Goal: Check status

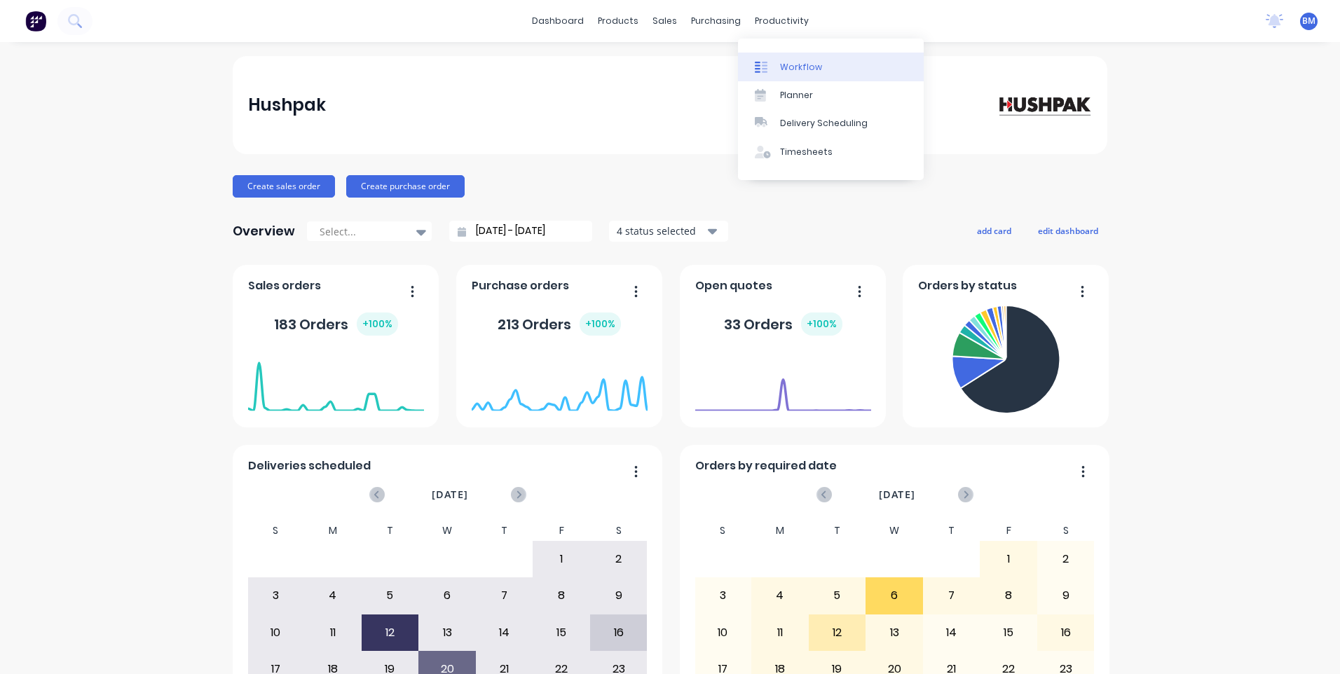
click at [760, 69] on icon at bounding box center [758, 67] width 6 height 11
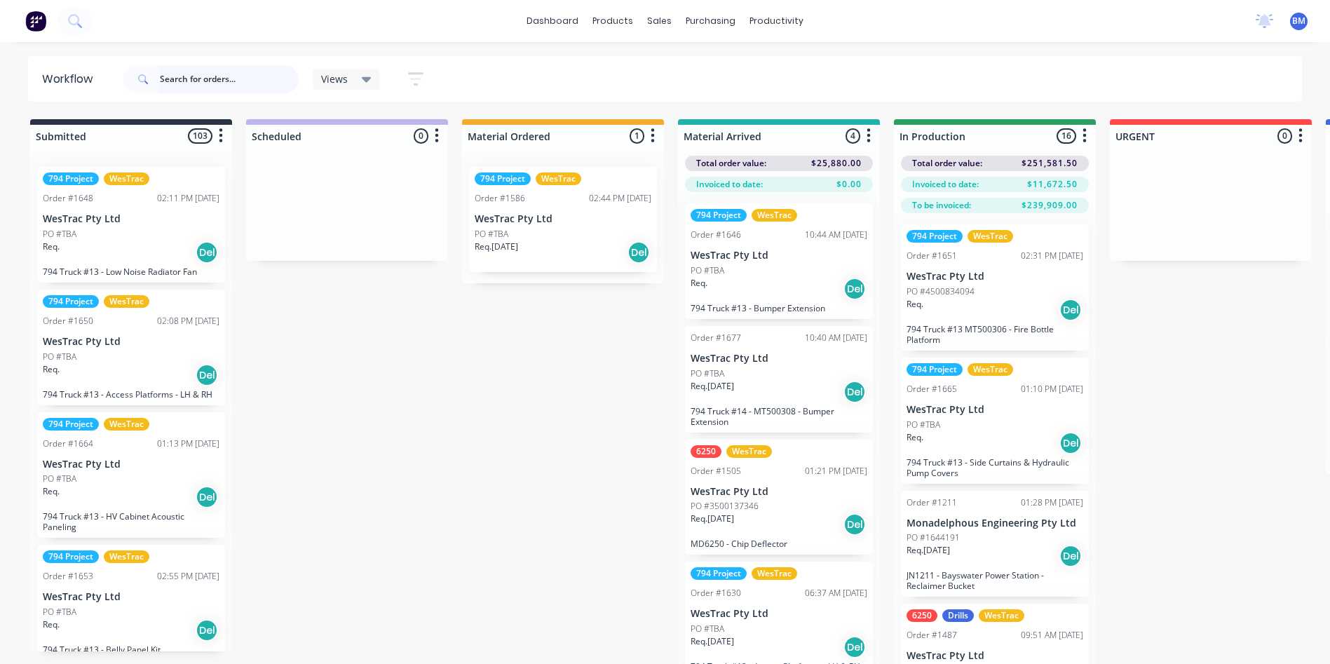
click at [182, 76] on input "text" at bounding box center [229, 79] width 139 height 28
click at [514, 244] on p "Req. [DATE]" at bounding box center [495, 246] width 43 height 13
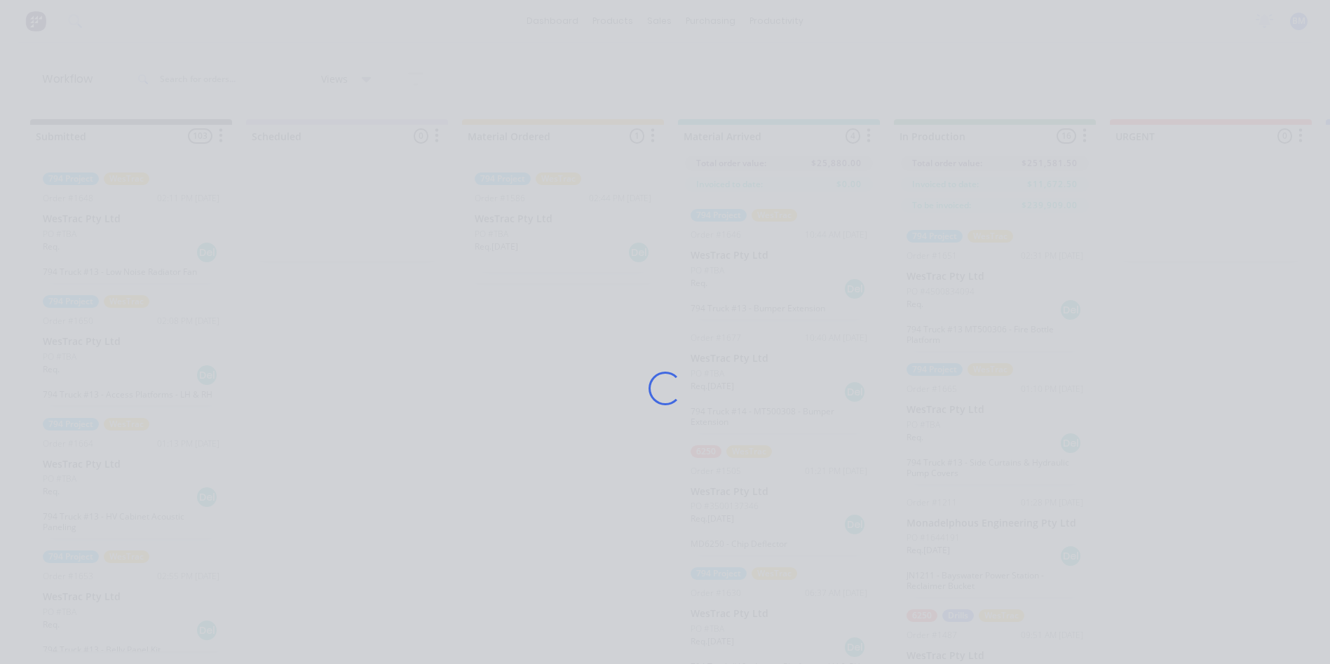
click at [514, 244] on div "Loading..." at bounding box center [664, 388] width 1121 height 664
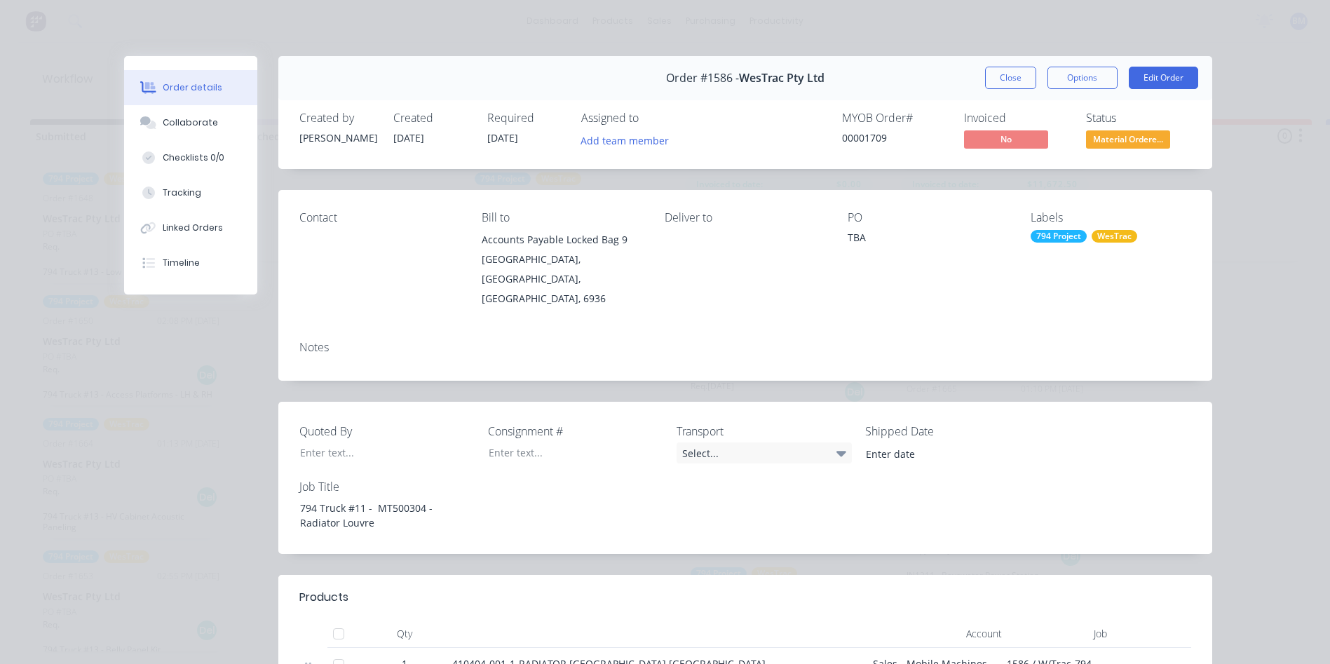
drag, startPoint x: 514, startPoint y: 244, endPoint x: 768, endPoint y: 217, distance: 255.2
click at [768, 217] on div "Deliver to" at bounding box center [744, 217] width 161 height 13
click at [997, 77] on button "Close" at bounding box center [1010, 78] width 51 height 22
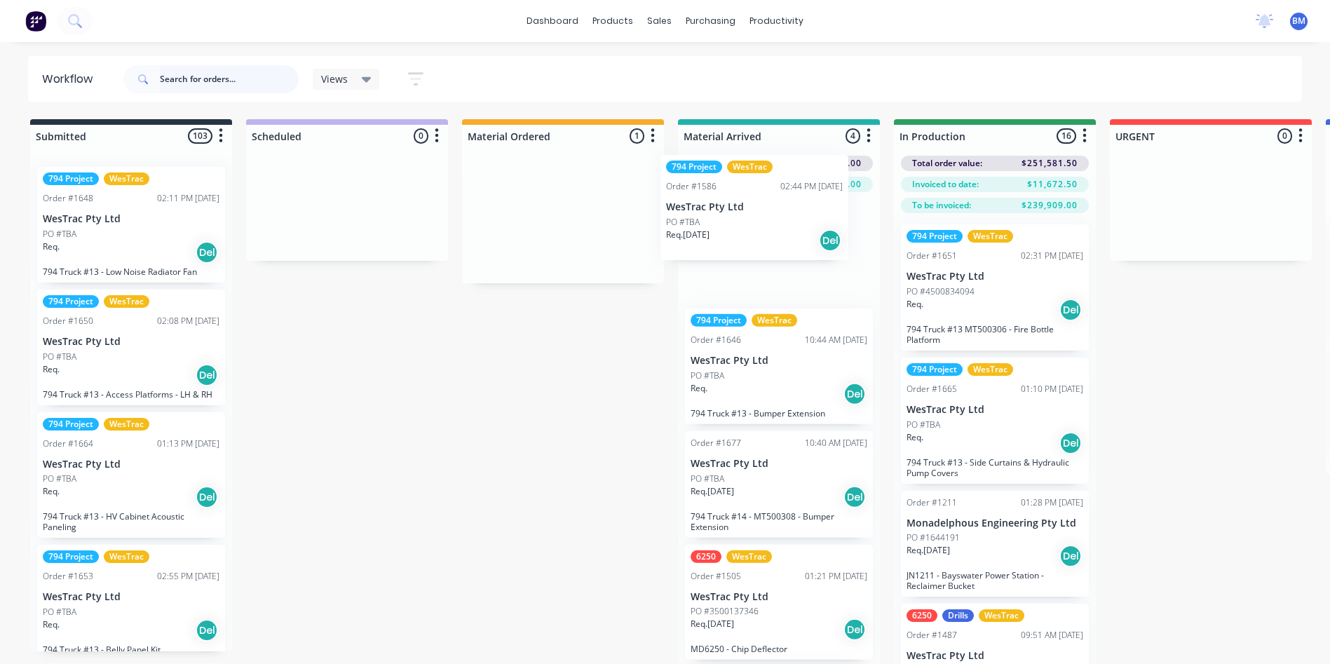
drag, startPoint x: 570, startPoint y: 222, endPoint x: 860, endPoint y: 240, distance: 290.7
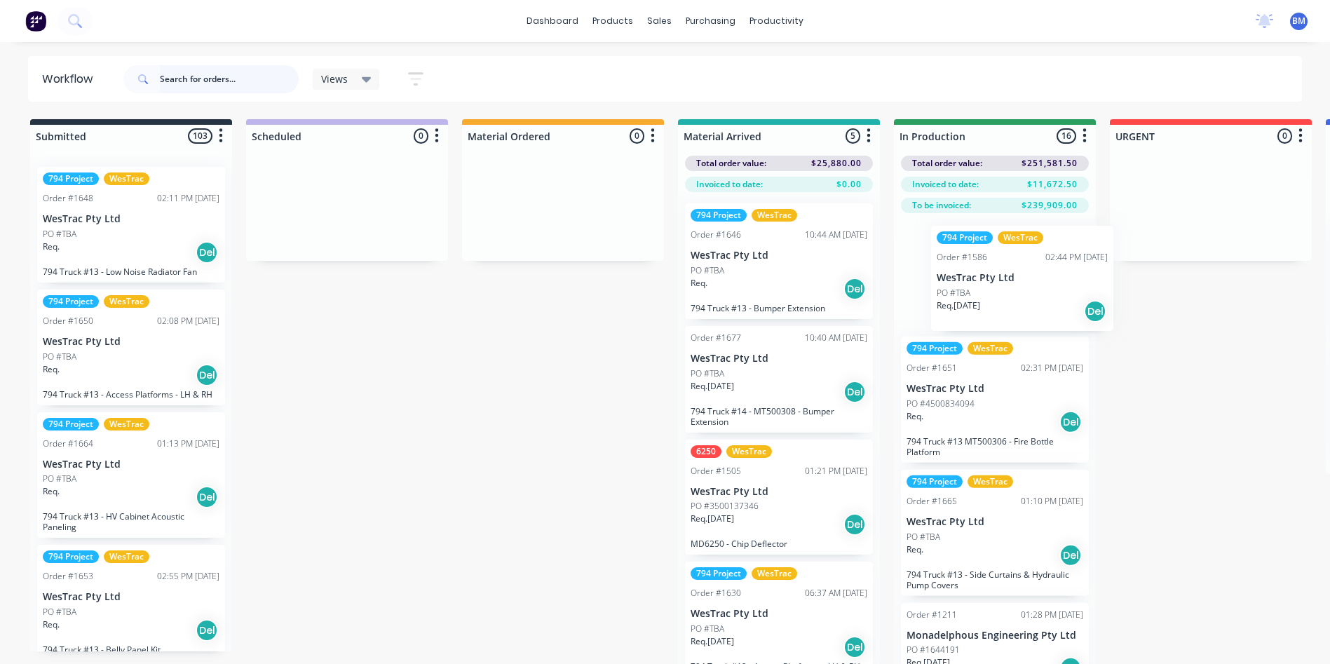
drag, startPoint x: 773, startPoint y: 259, endPoint x: 1030, endPoint y: 279, distance: 258.0
